Goal: Transaction & Acquisition: Register for event/course

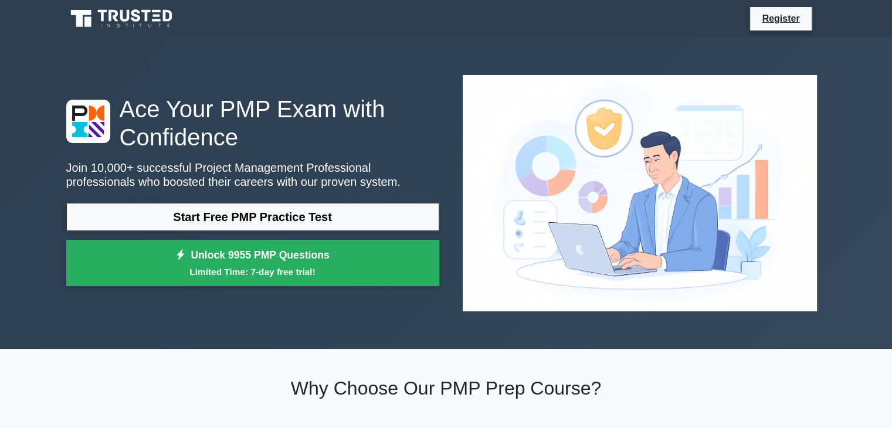
click at [389, 212] on div "Start Free PMP Practice Test Unlock 9955 PMP Questions Limited Time: 7-day free…" at bounding box center [252, 248] width 373 height 90
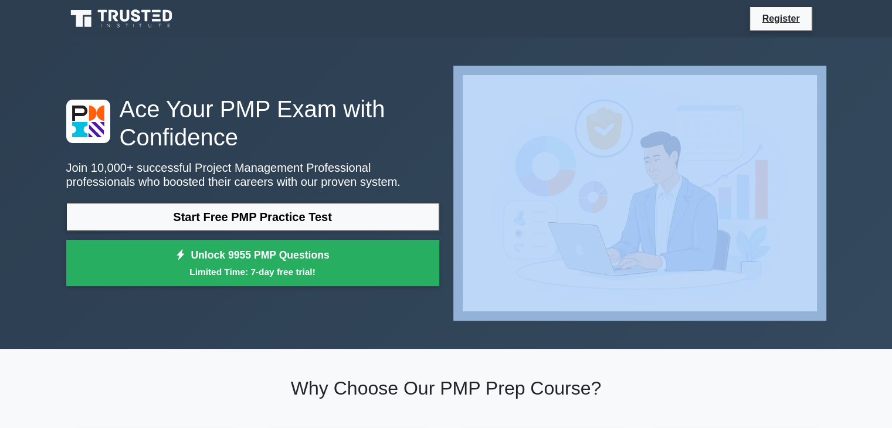
click at [389, 212] on div "Start Free PMP Practice Test Unlock 9955 PMP Questions Limited Time: 7-day free…" at bounding box center [252, 248] width 373 height 90
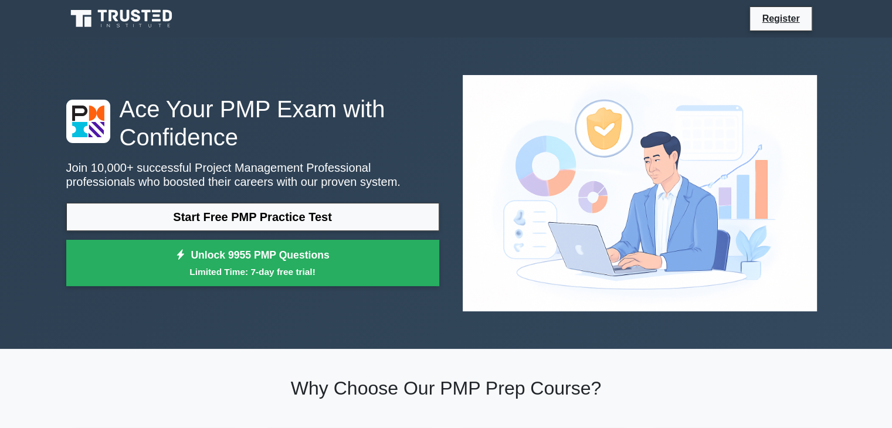
drag, startPoint x: 389, startPoint y: 212, endPoint x: 503, endPoint y: 171, distance: 120.8
click at [503, 171] on div "Ace Your PMP Exam with Confidence Join 10,000+ successful Project Management Pr…" at bounding box center [446, 193] width 774 height 255
click at [786, 22] on link "Register" at bounding box center [781, 18] width 52 height 15
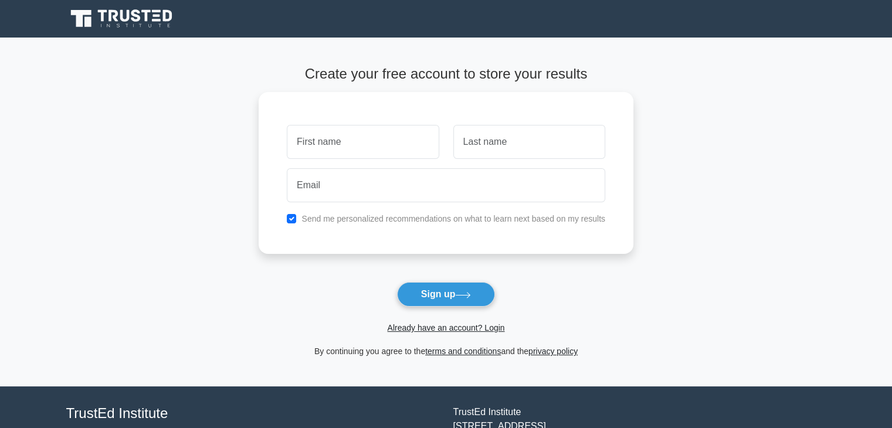
scroll to position [52, 0]
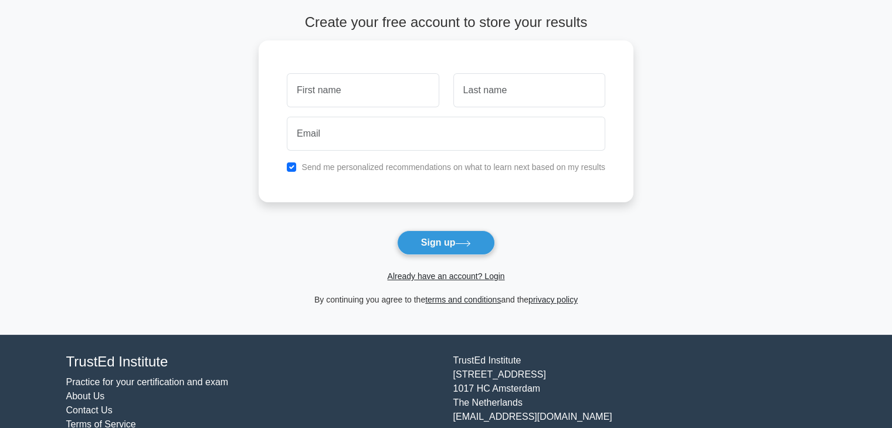
click at [397, 231] on button "Sign up" at bounding box center [446, 243] width 99 height 25
type input "]j89p\"
click at [455, 242] on button "Sign up" at bounding box center [446, 243] width 99 height 25
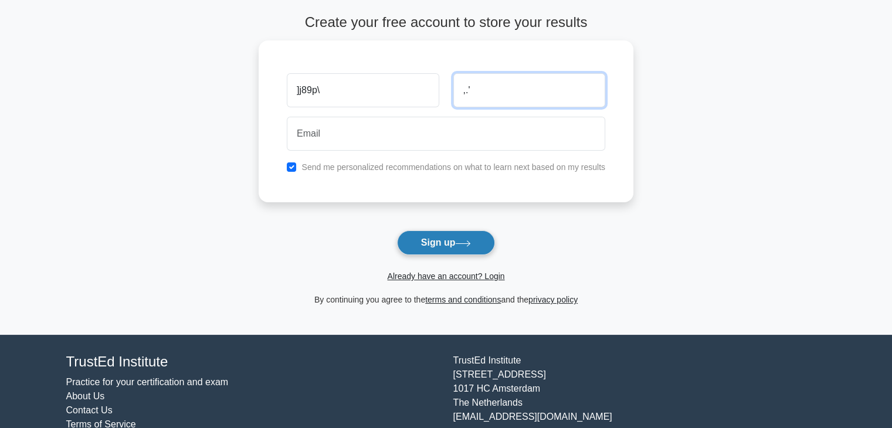
type input ",.'"
click at [481, 249] on button "Sign up" at bounding box center [446, 243] width 99 height 25
